Goal: Task Accomplishment & Management: Complete application form

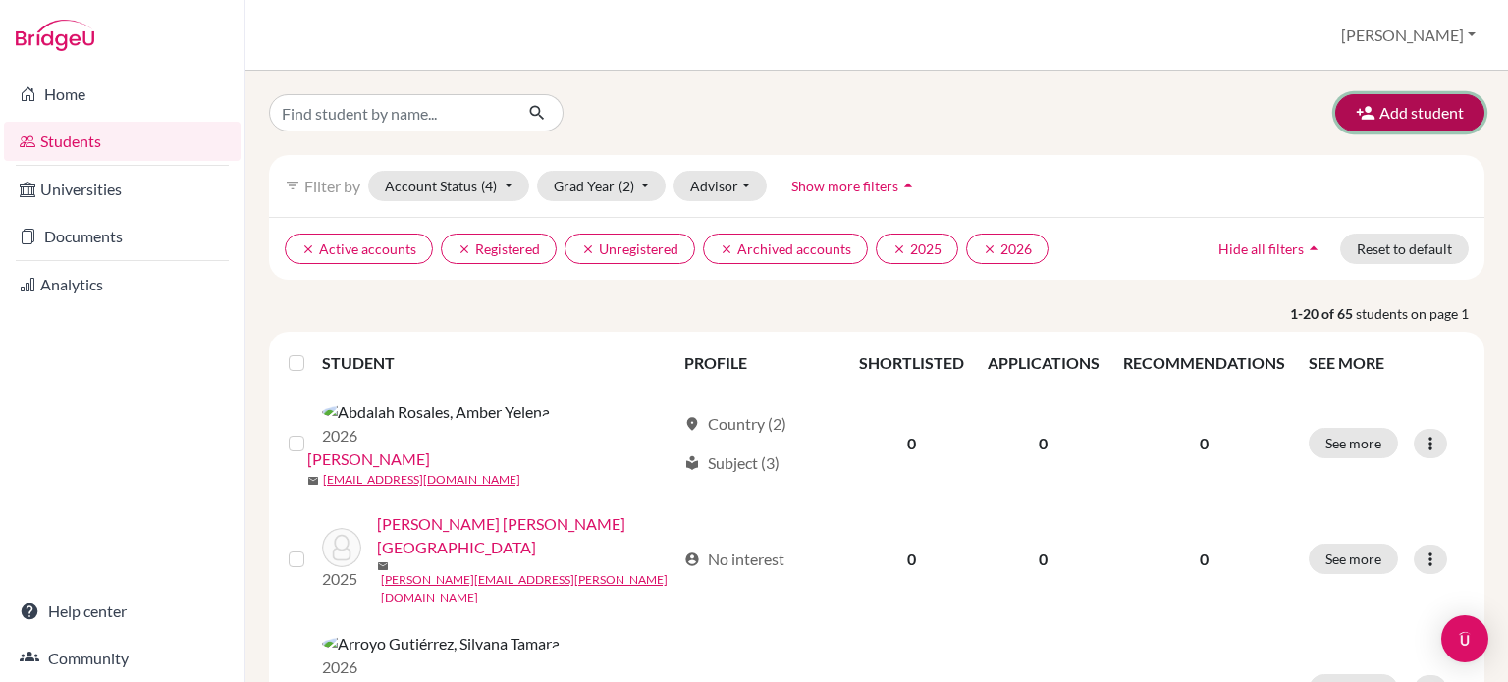
click at [1393, 123] on button "Add student" at bounding box center [1409, 112] width 149 height 37
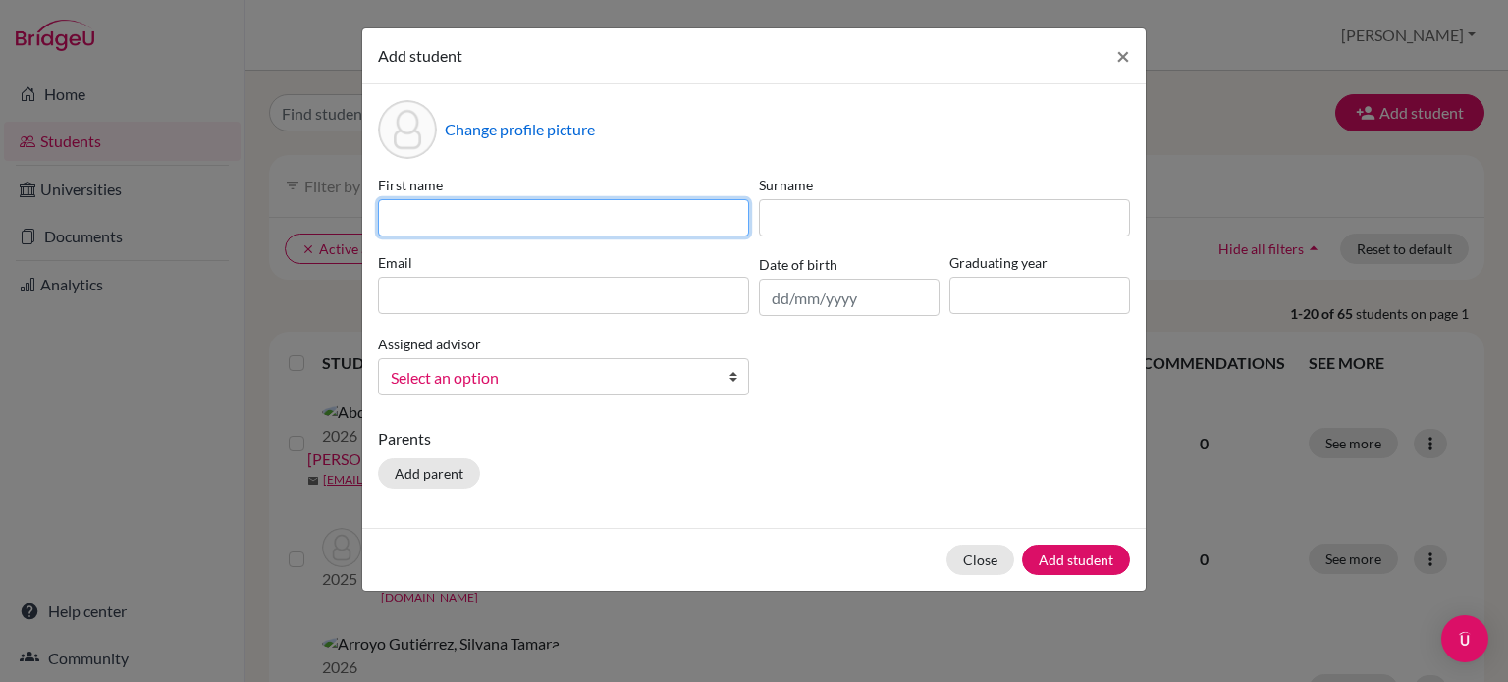
click at [432, 218] on input at bounding box center [563, 217] width 371 height 37
drag, startPoint x: 501, startPoint y: 221, endPoint x: 426, endPoint y: 215, distance: 74.8
click at [426, 215] on input "[PERSON_NAME]" at bounding box center [563, 217] width 371 height 37
type input "[PERSON_NAME]"
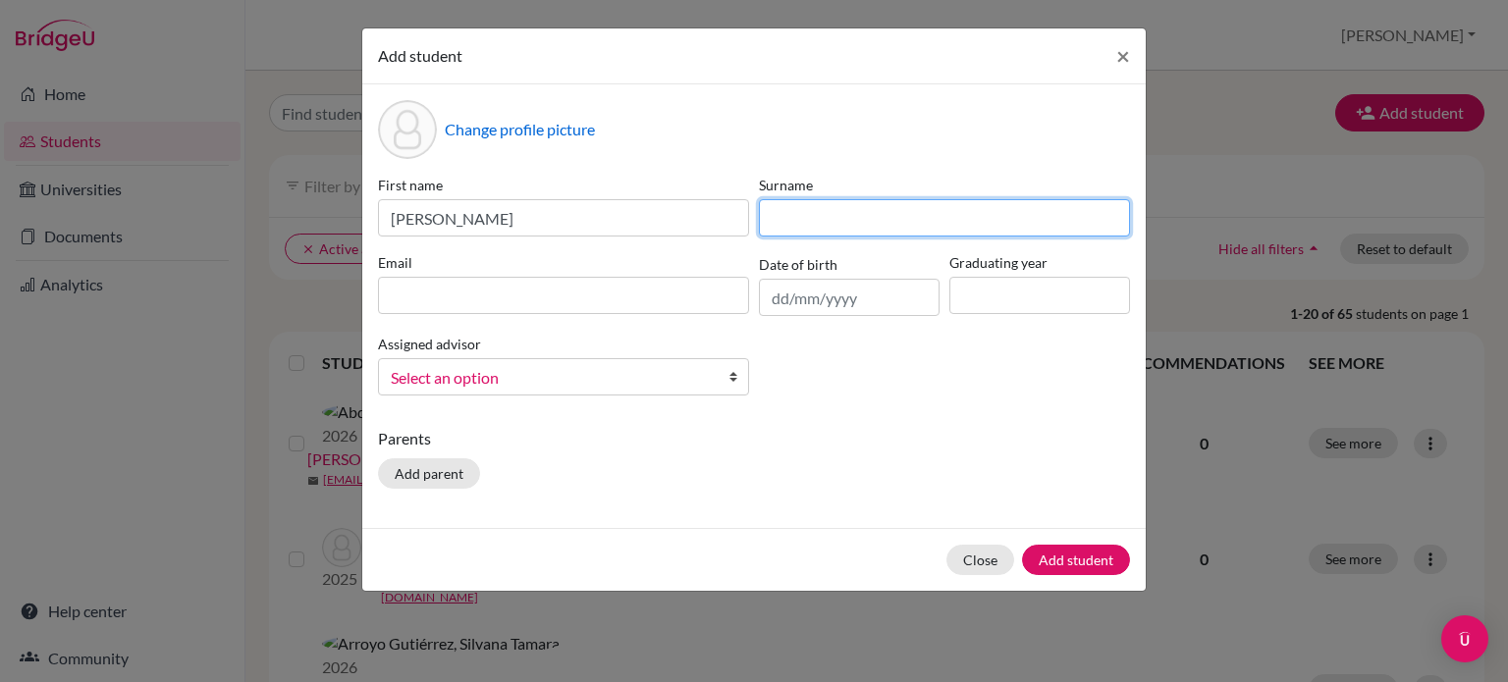
click at [778, 220] on input at bounding box center [944, 217] width 371 height 37
paste input "[PERSON_NAME]"
type input "[PERSON_NAME]"
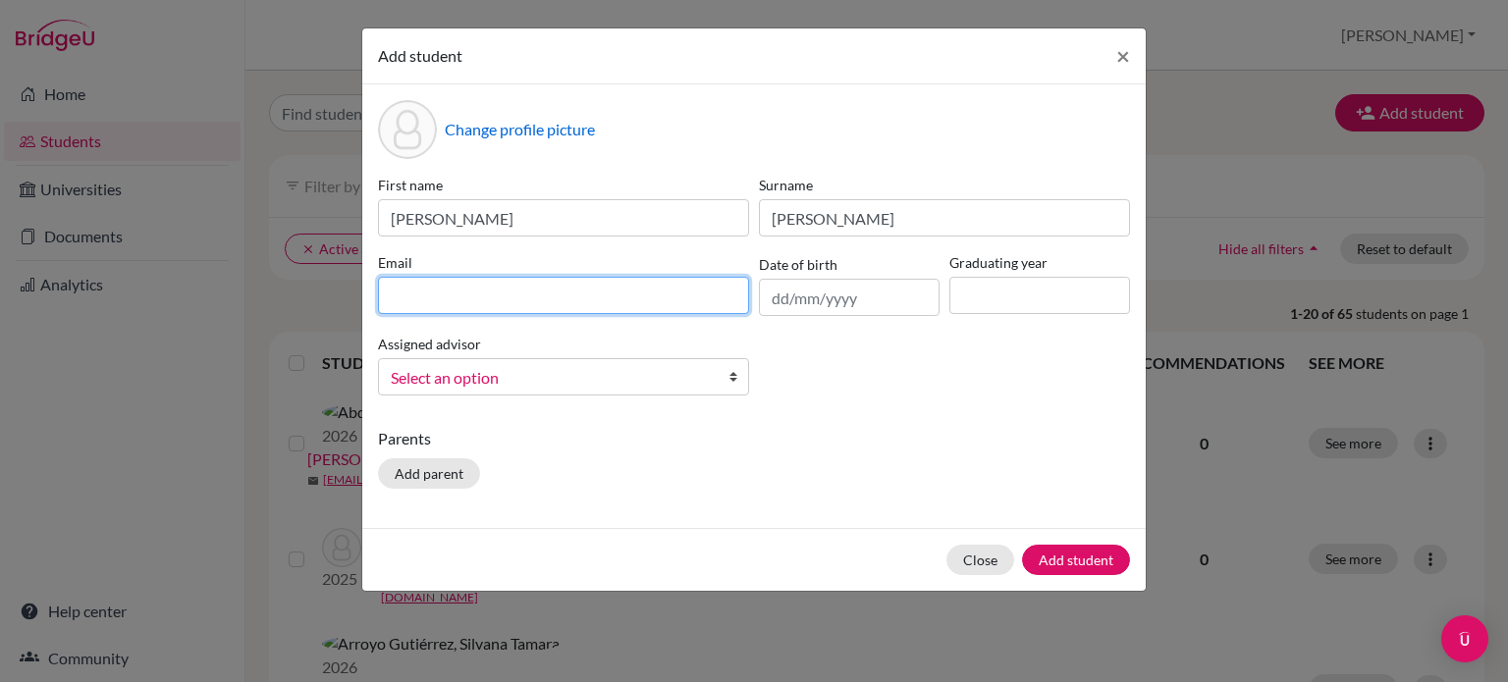
click at [500, 295] on input at bounding box center [563, 295] width 371 height 37
type input "[EMAIL_ADDRESS][DOMAIN_NAME]"
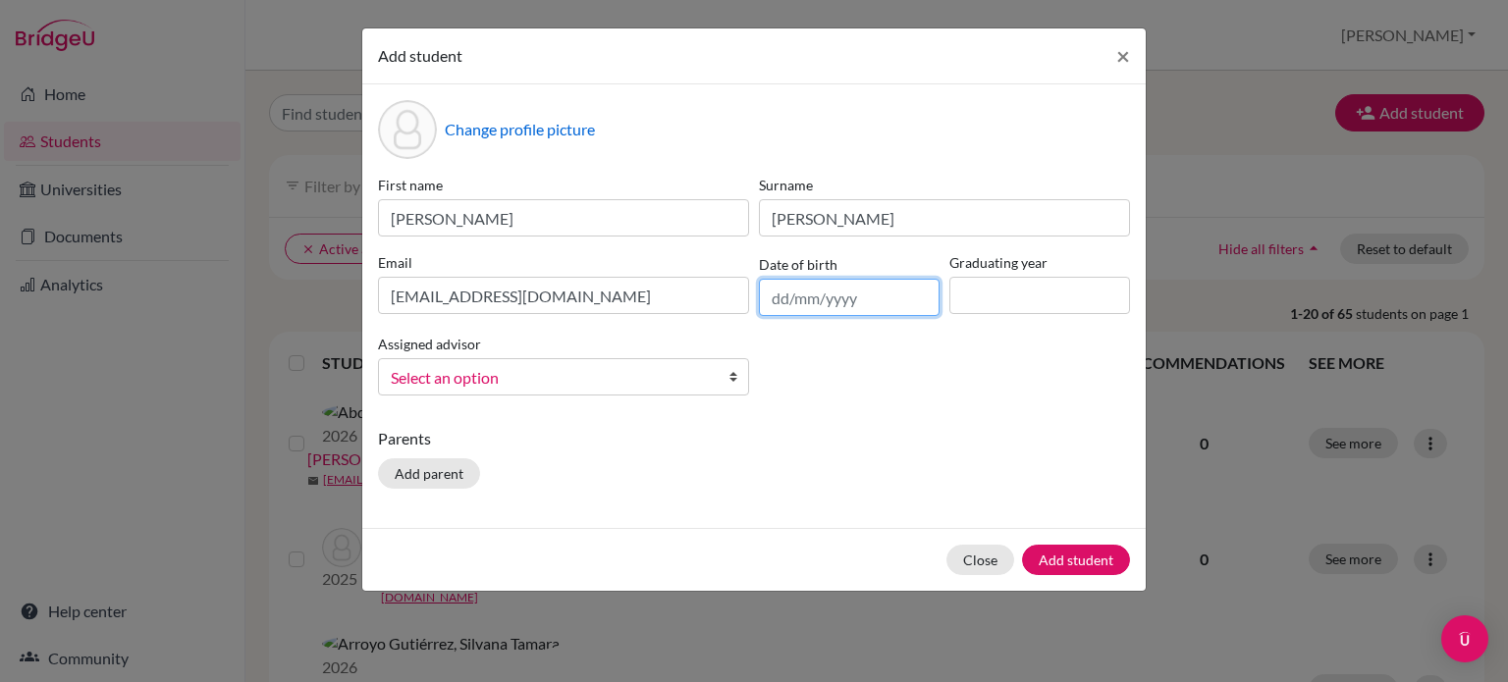
click at [796, 301] on input "text" at bounding box center [849, 297] width 181 height 37
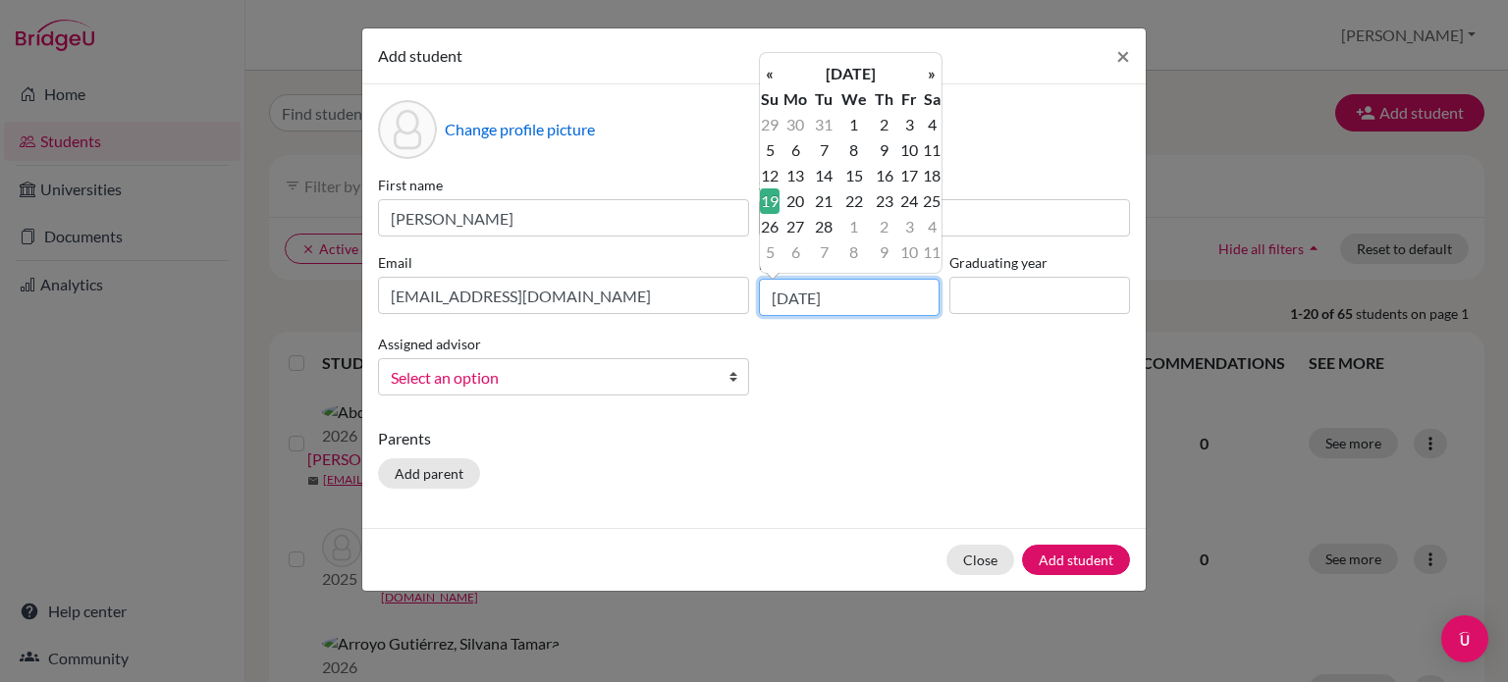
type input "[DATE]"
click at [908, 364] on div "First name [PERSON_NAME] [PERSON_NAME] Email [EMAIL_ADDRESS][DOMAIN_NAME] Date …" at bounding box center [754, 293] width 762 height 237
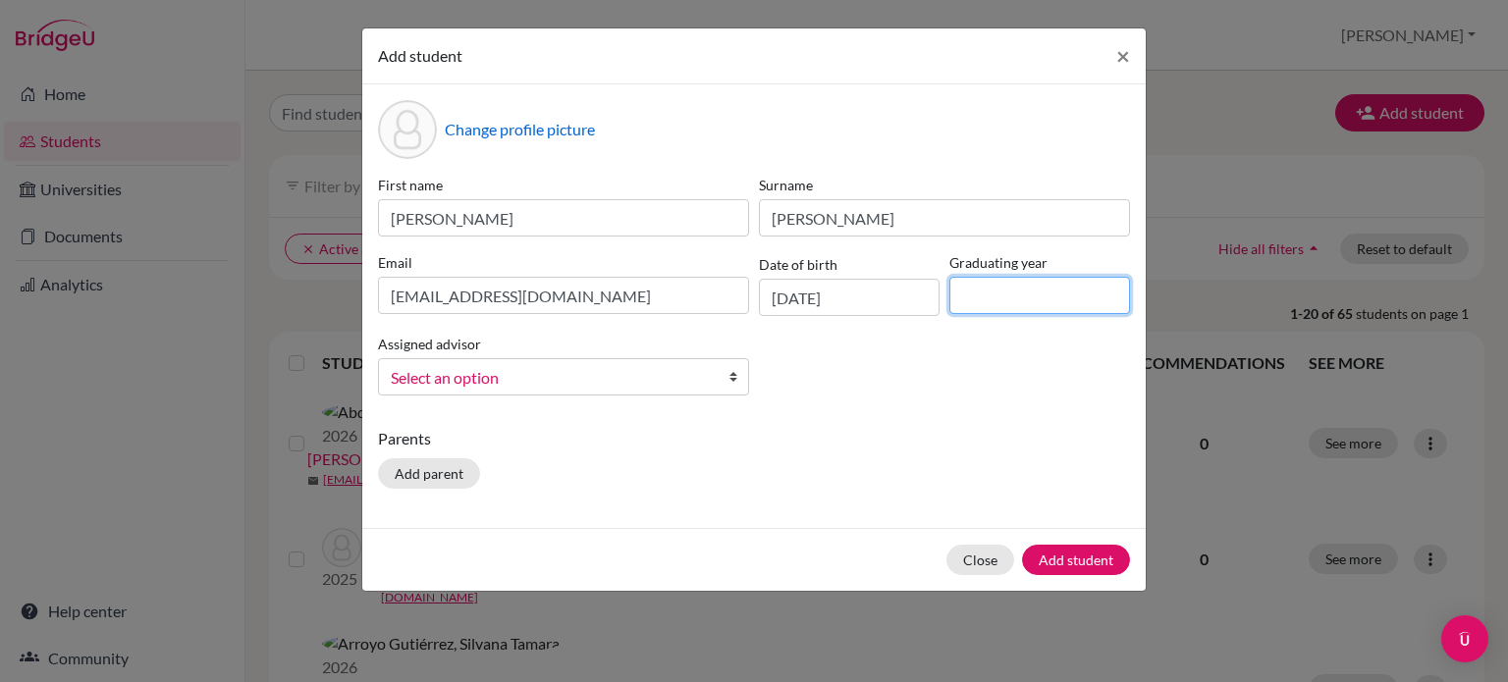
click at [986, 309] on input at bounding box center [1039, 295] width 181 height 37
type input "2026"
click at [911, 370] on div "First name [PERSON_NAME] [PERSON_NAME] Email [EMAIL_ADDRESS][DOMAIN_NAME] Date …" at bounding box center [754, 293] width 762 height 237
click at [573, 391] on span "Select an option" at bounding box center [551, 378] width 320 height 26
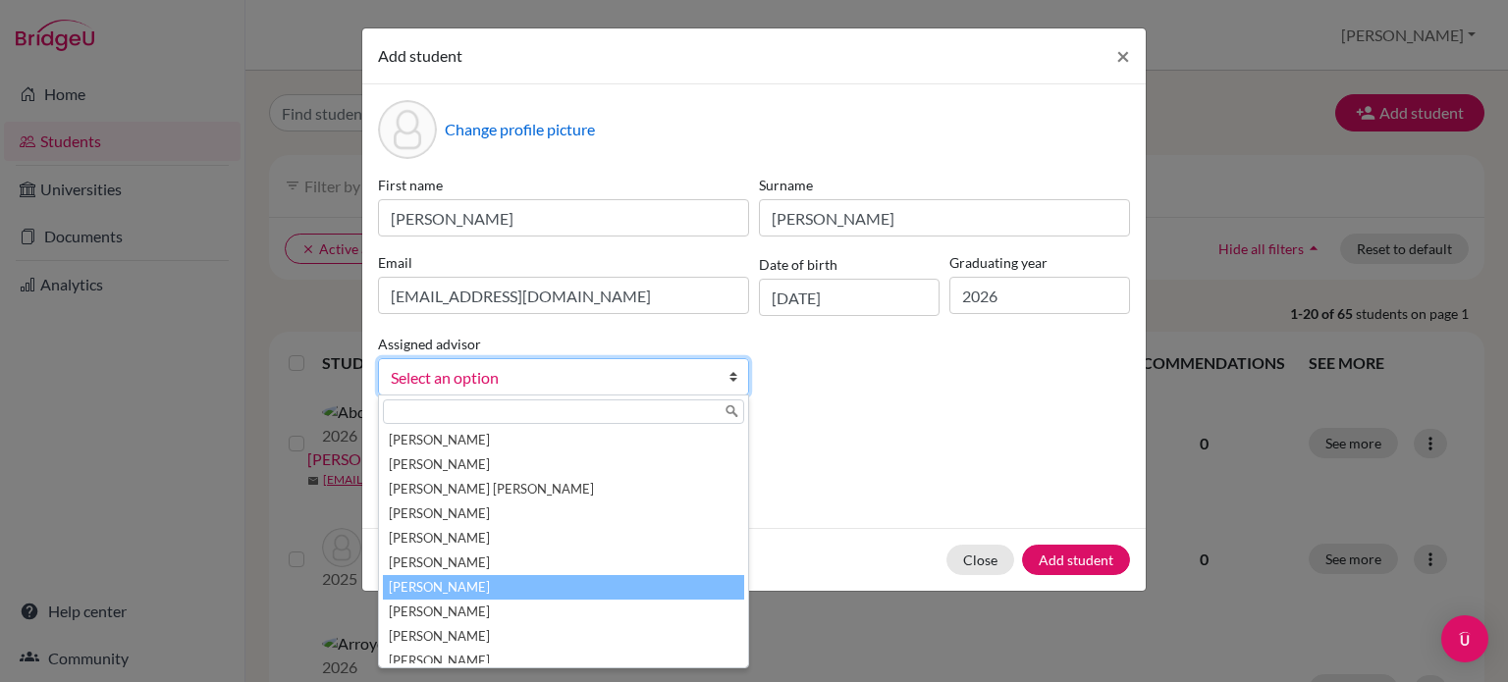
click at [468, 586] on li "[PERSON_NAME]" at bounding box center [563, 587] width 361 height 25
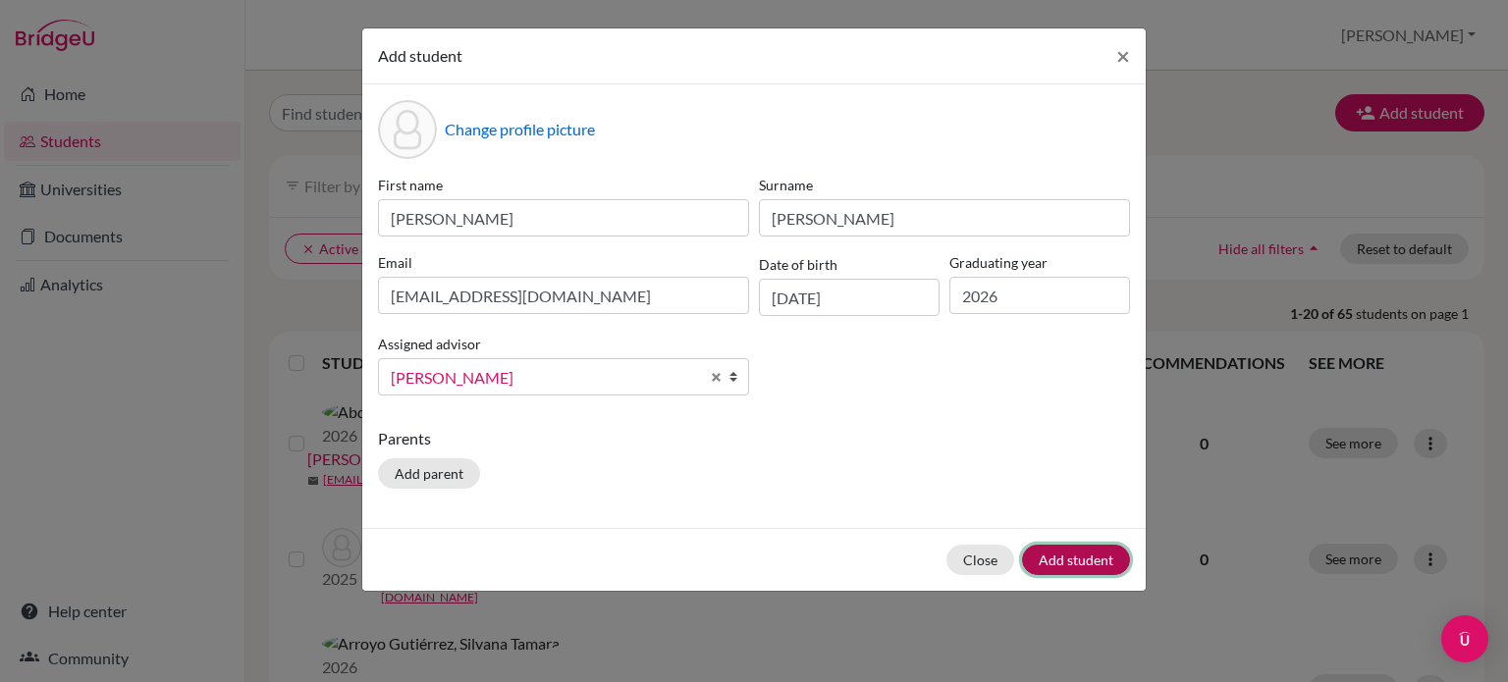
click at [1081, 564] on button "Add student" at bounding box center [1076, 560] width 108 height 30
